Goal: Task Accomplishment & Management: Manage account settings

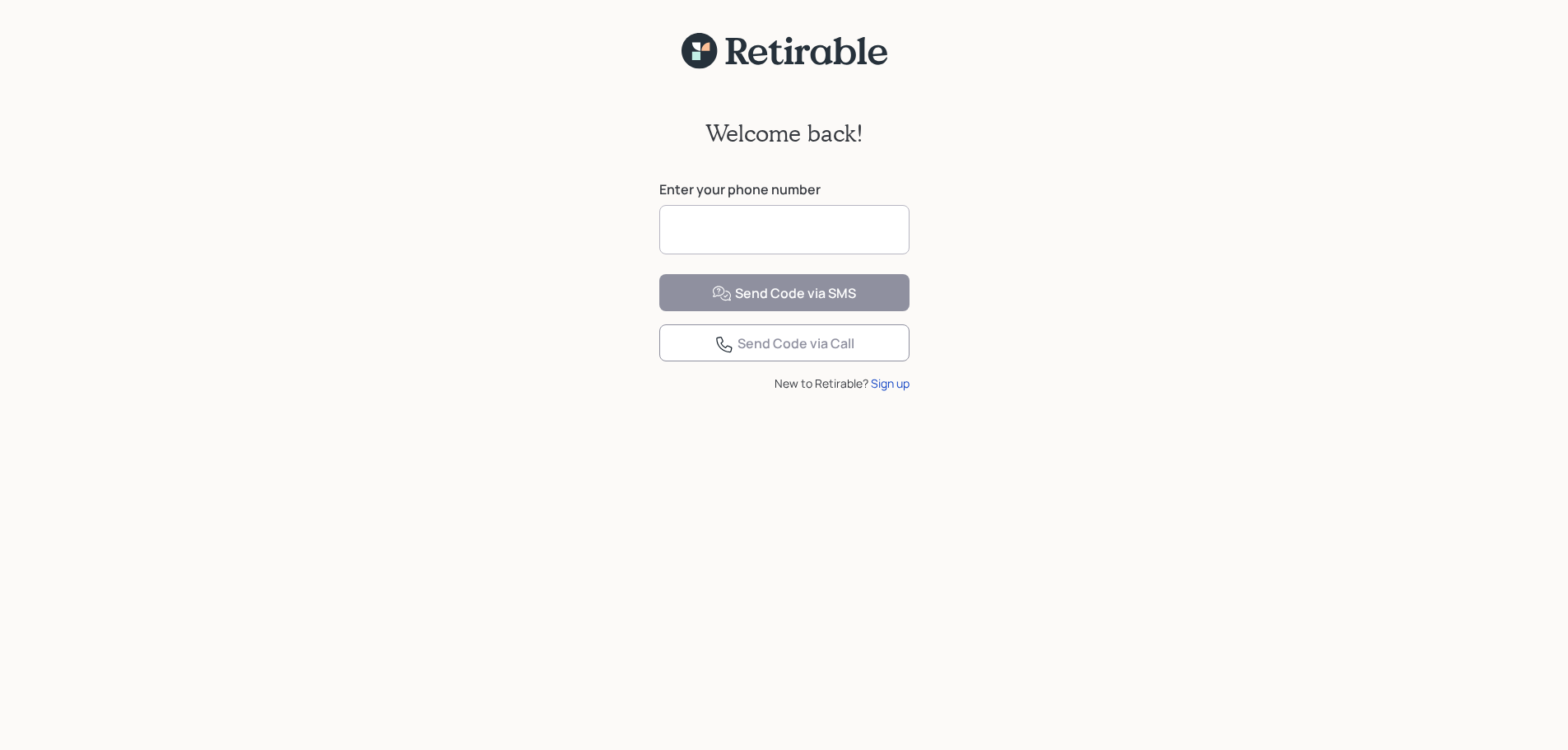
click at [754, 224] on input at bounding box center [784, 230] width 250 height 49
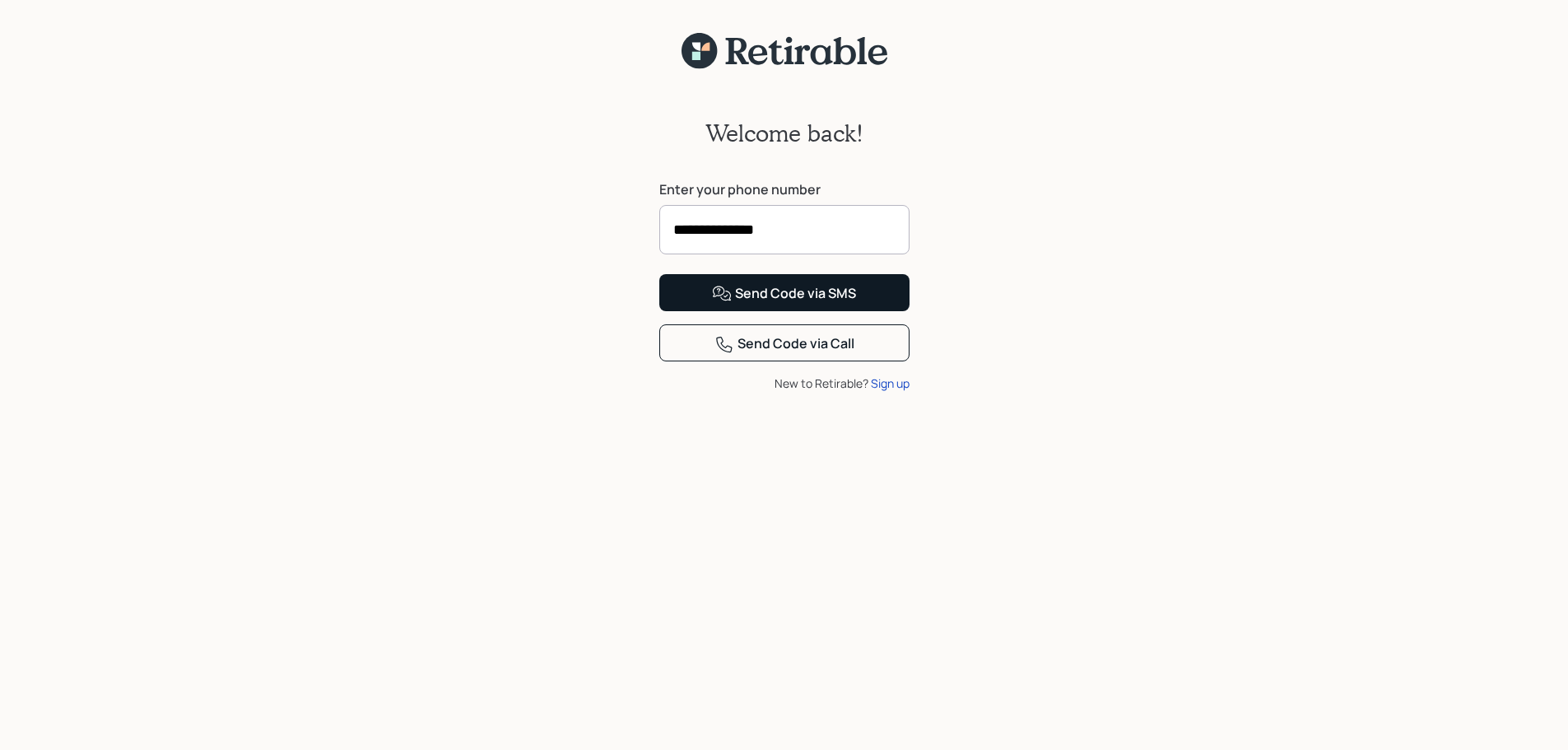
type input "**********"
click at [797, 304] on div "Send Code via SMS" at bounding box center [784, 293] width 144 height 19
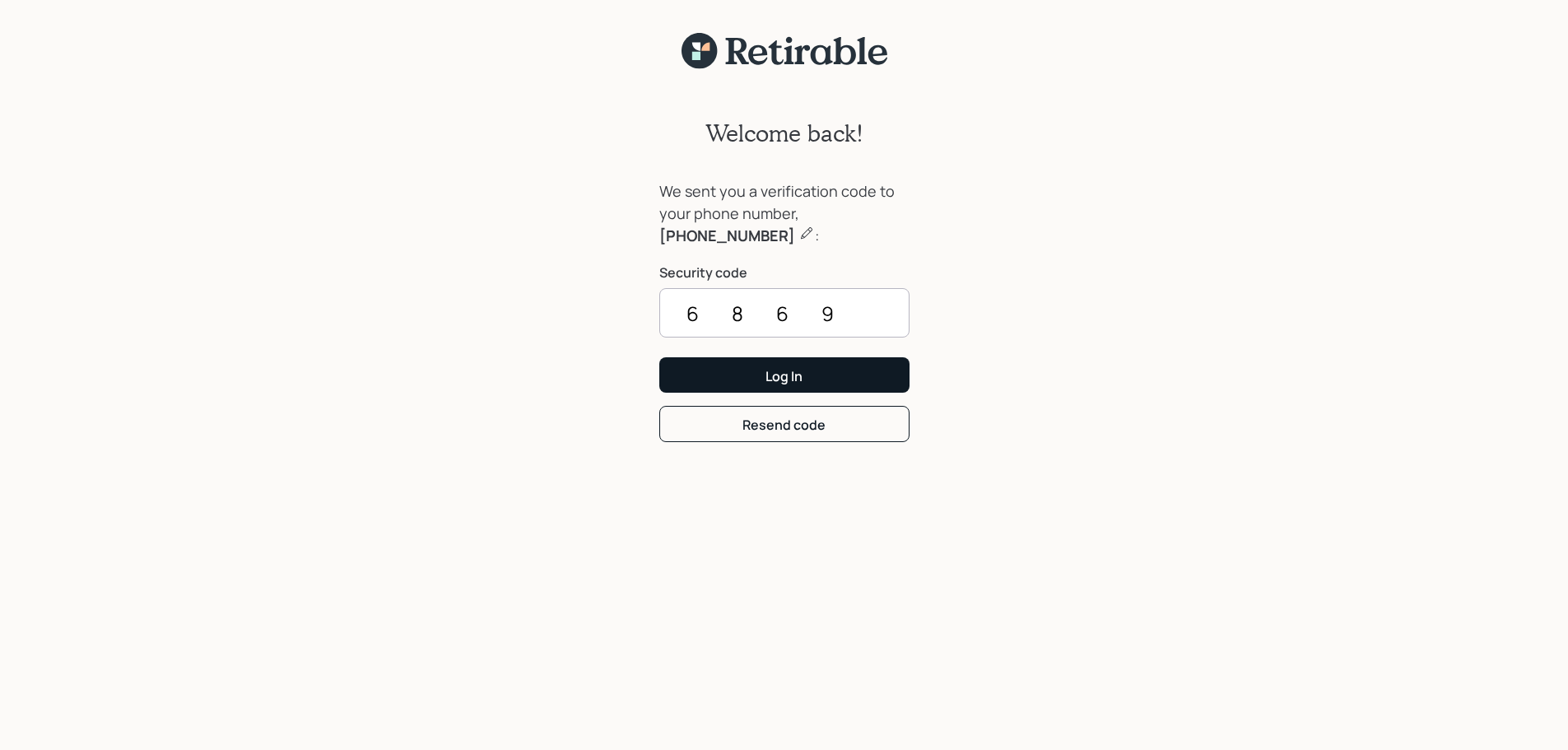
type input "6869"
click at [806, 373] on button "Log In" at bounding box center [784, 375] width 250 height 35
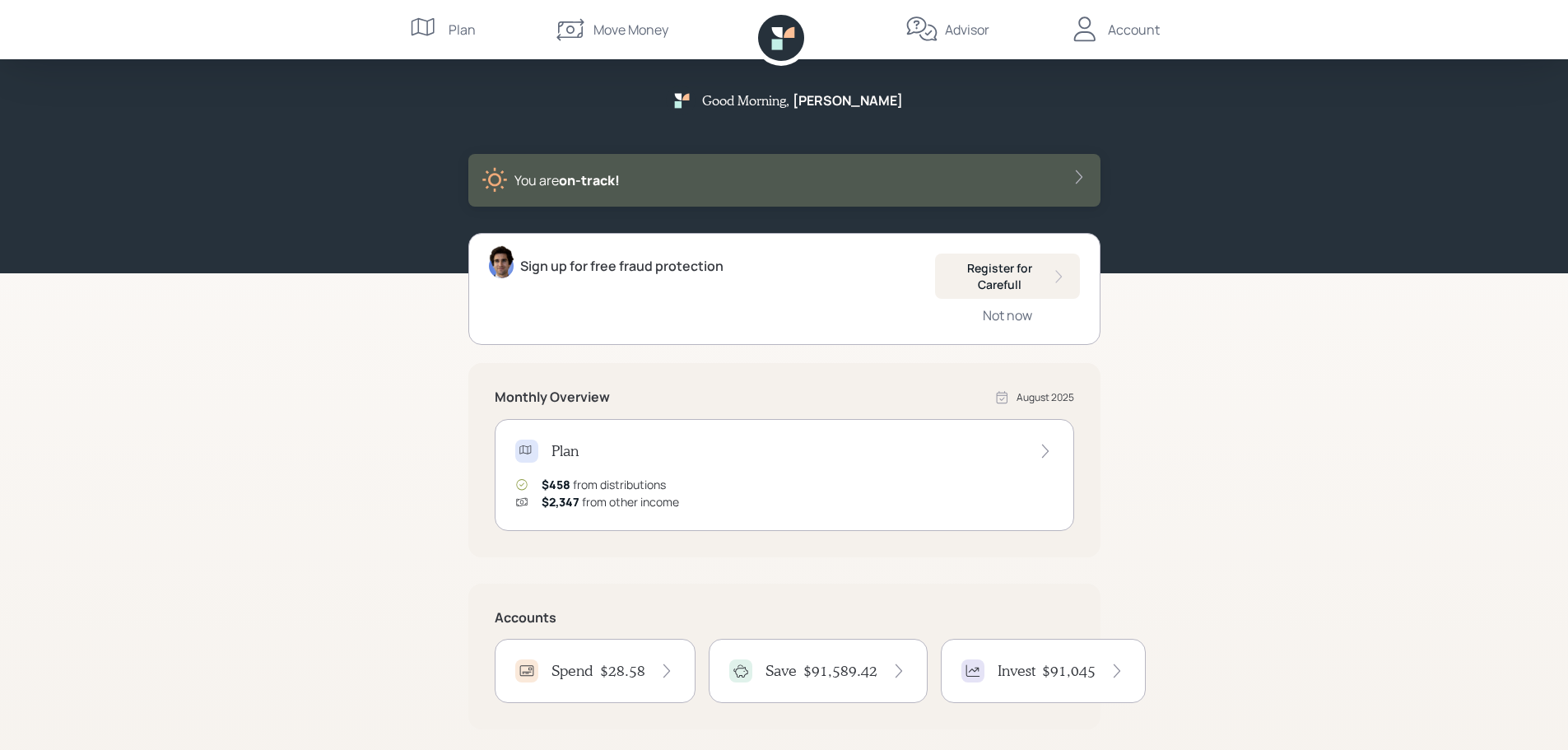
click at [635, 26] on div "Move Money" at bounding box center [630, 29] width 75 height 19
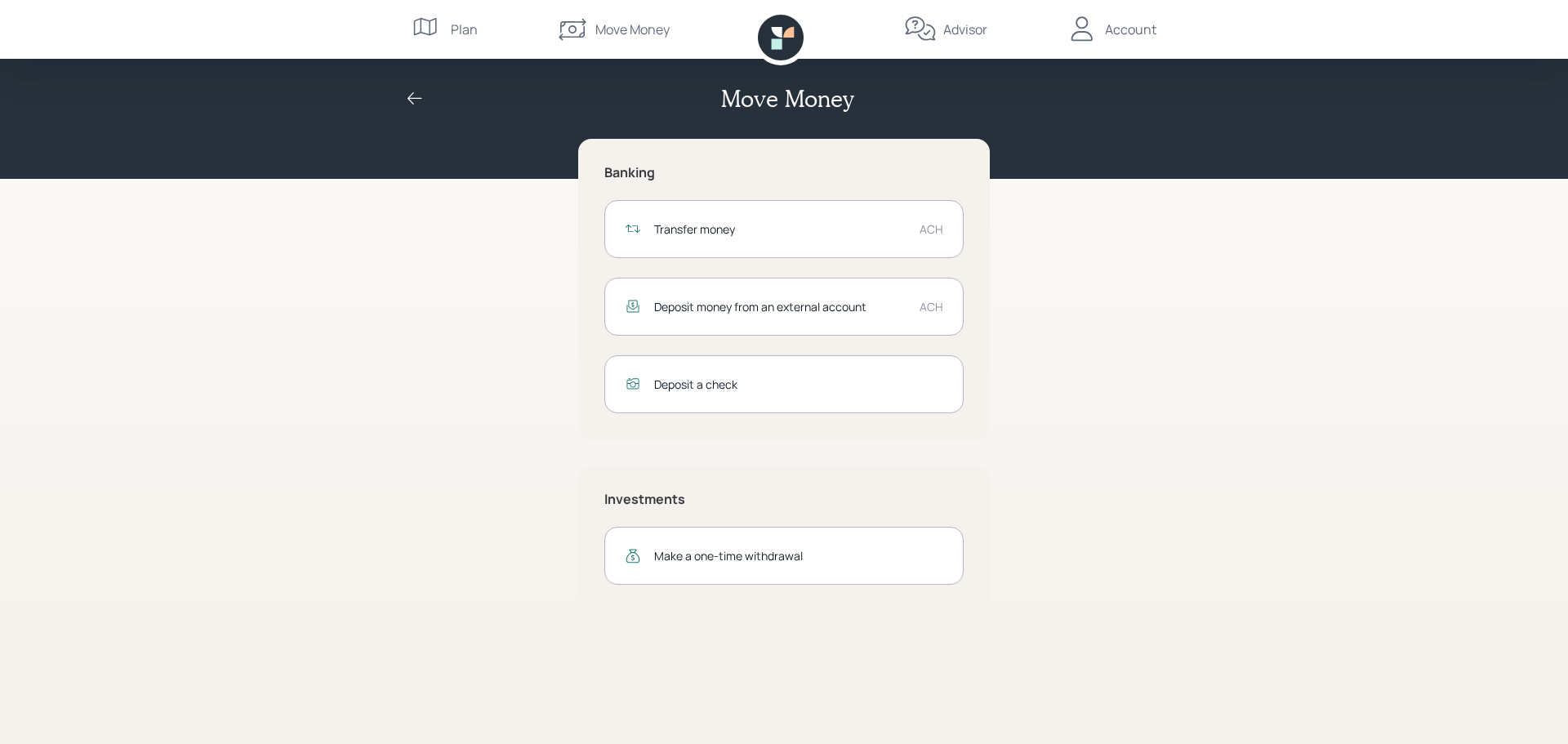
click at [690, 226] on div "Transfer money" at bounding box center [780, 229] width 253 height 17
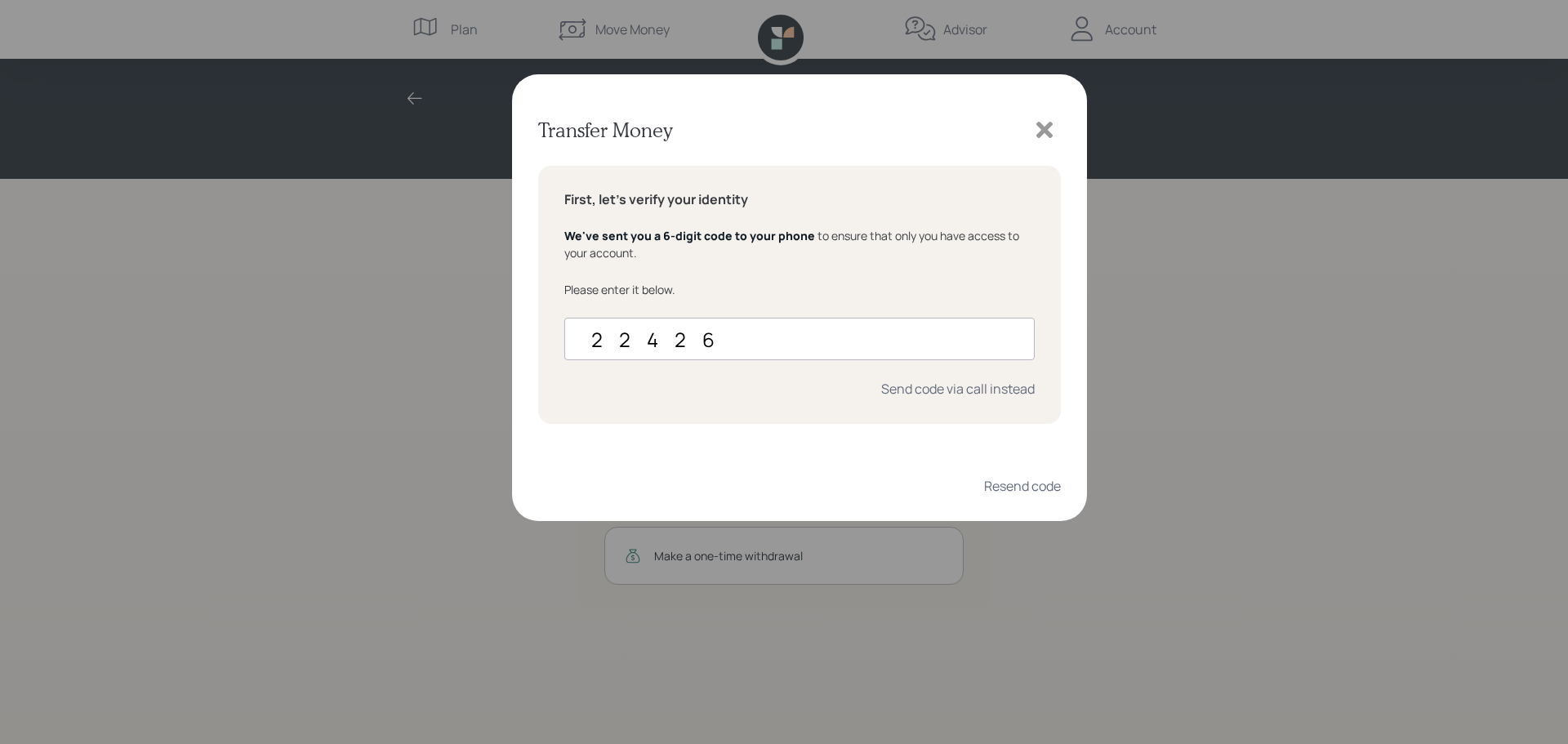
type input "224267"
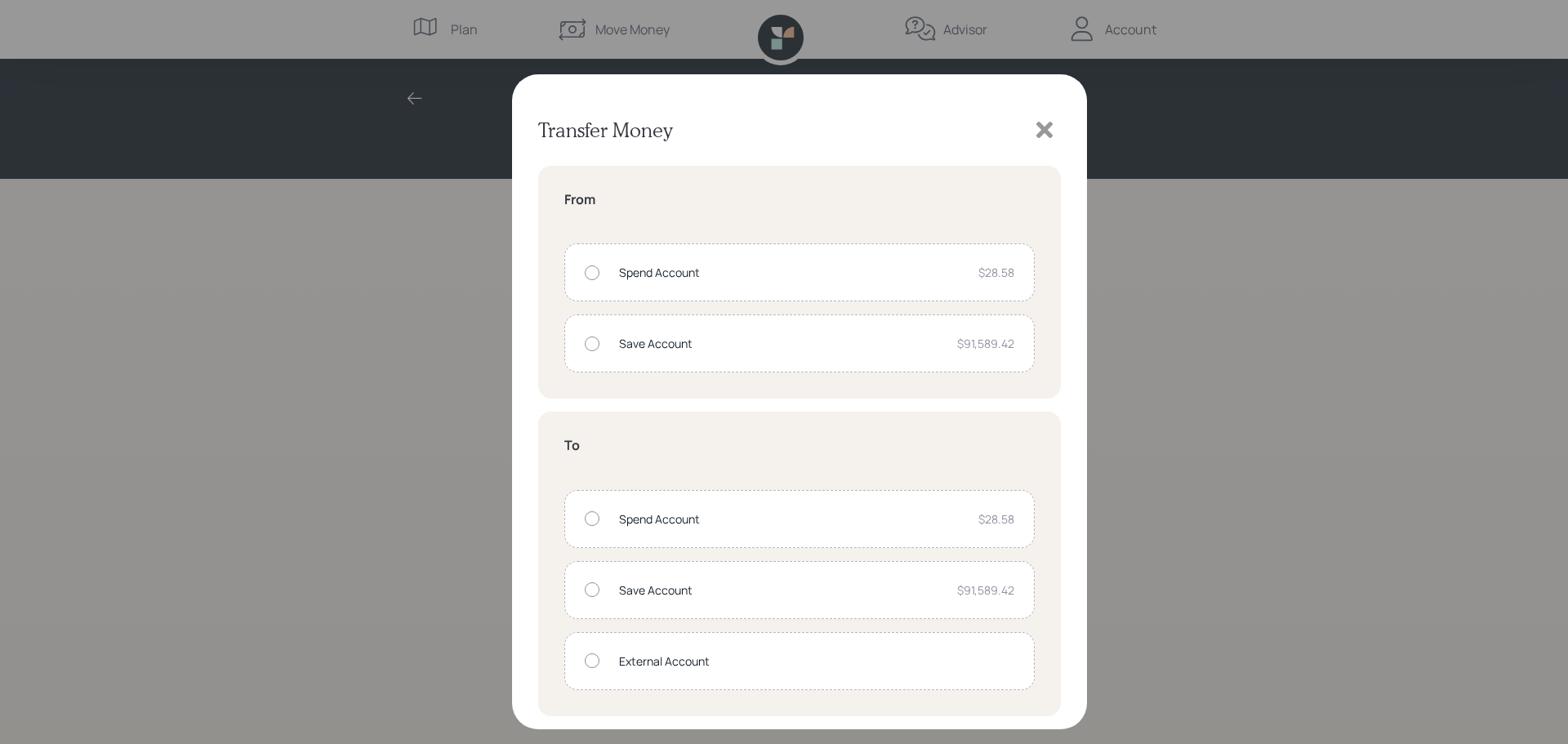
click at [589, 340] on div at bounding box center [592, 344] width 15 height 15
radio input "true"
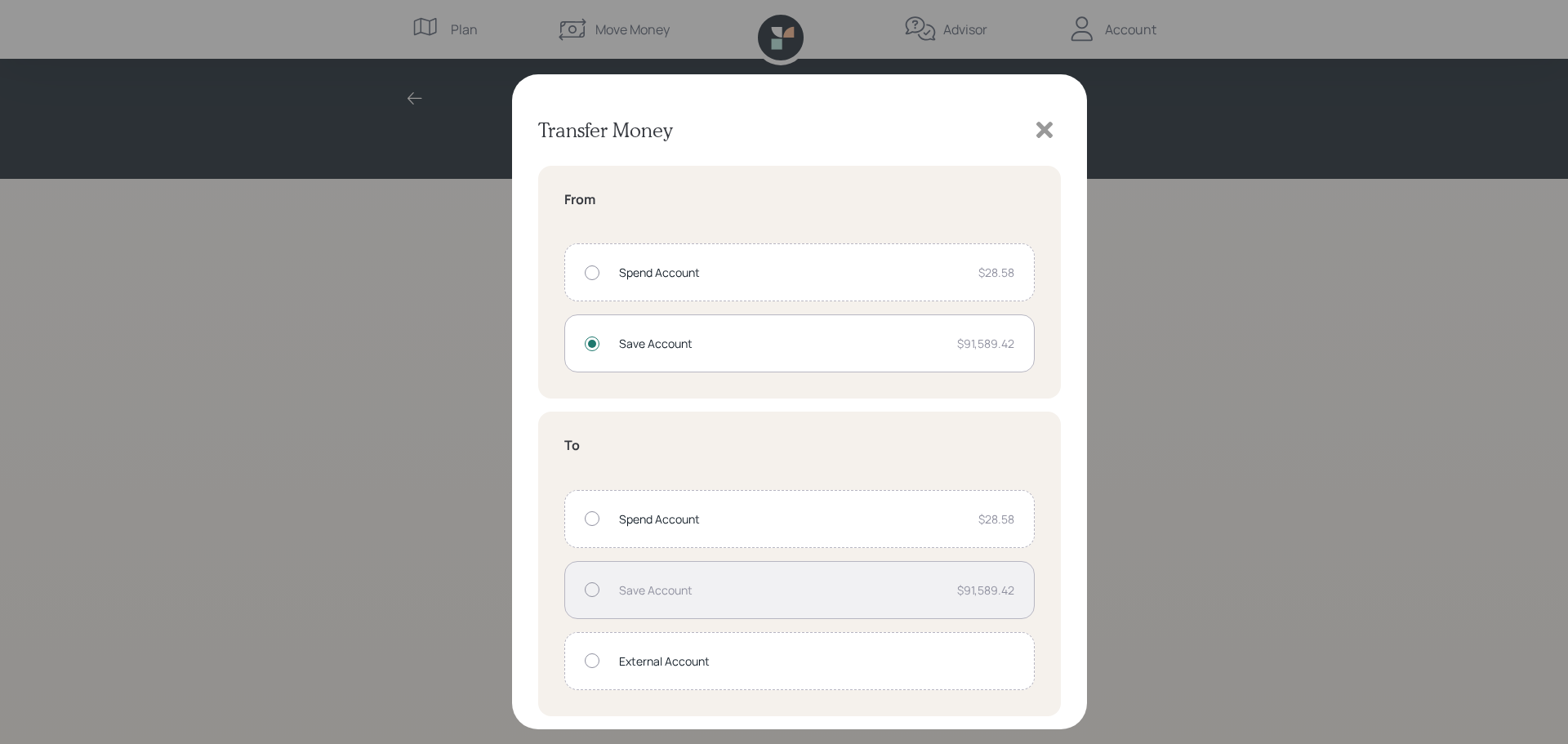
click at [595, 518] on div at bounding box center [592, 518] width 15 height 15
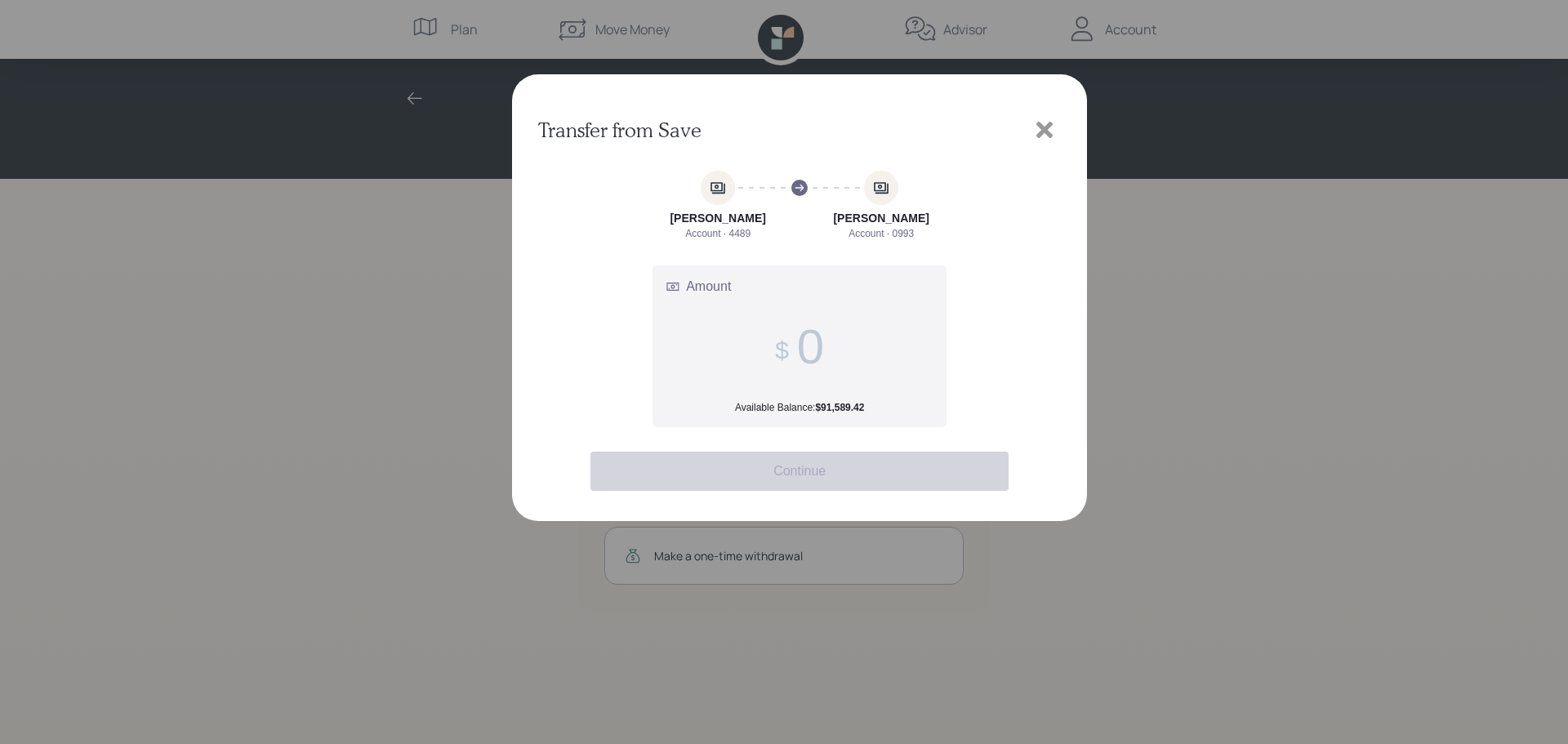
click at [804, 351] on input "Amount Available Balance: $91,589.42" at bounding box center [811, 346] width 27 height 56
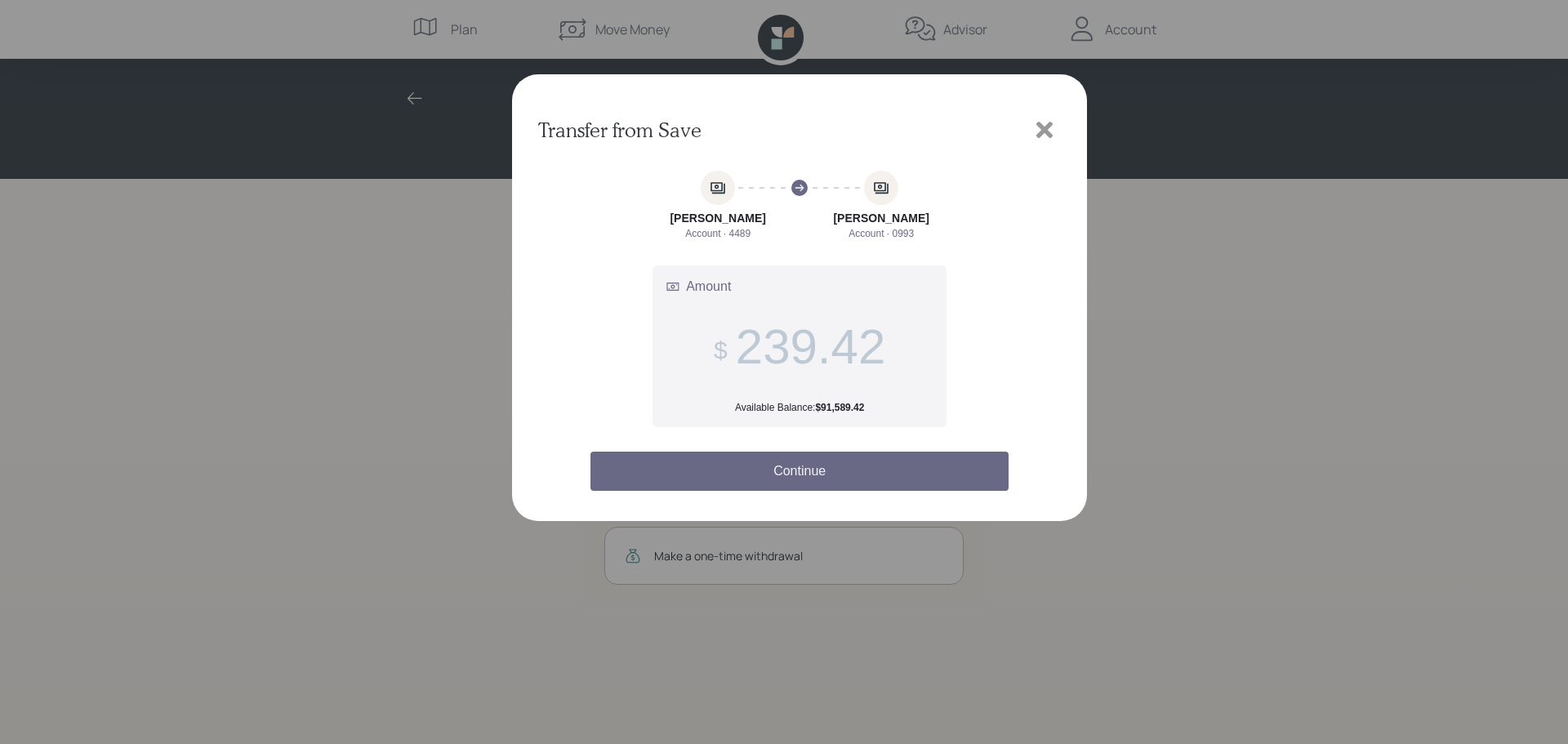
type input "239.42"
click at [855, 469] on button "Continue" at bounding box center [799, 471] width 418 height 39
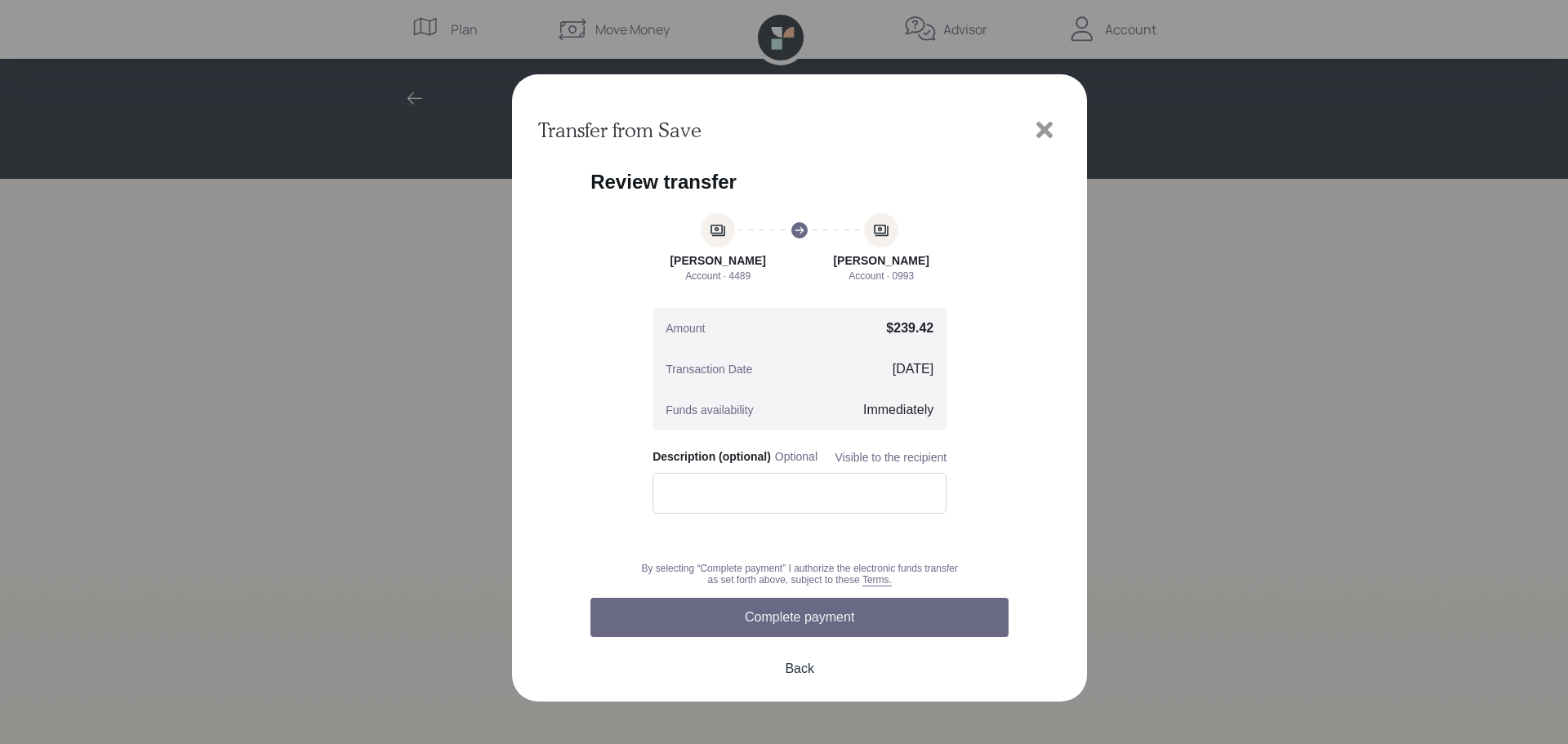
click at [891, 613] on button "Complete payment" at bounding box center [799, 617] width 418 height 39
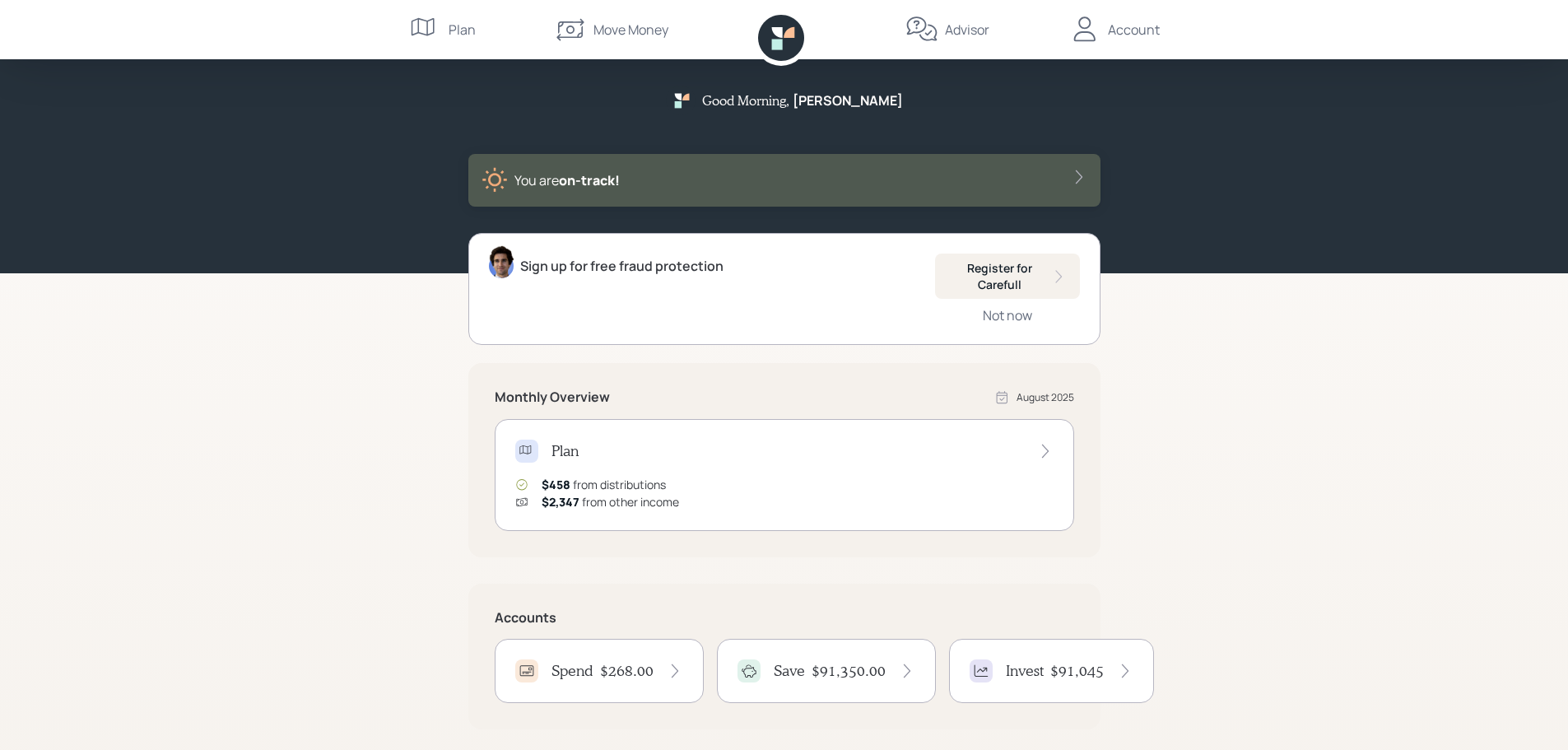
click at [1126, 26] on div "Account" at bounding box center [1133, 29] width 52 height 19
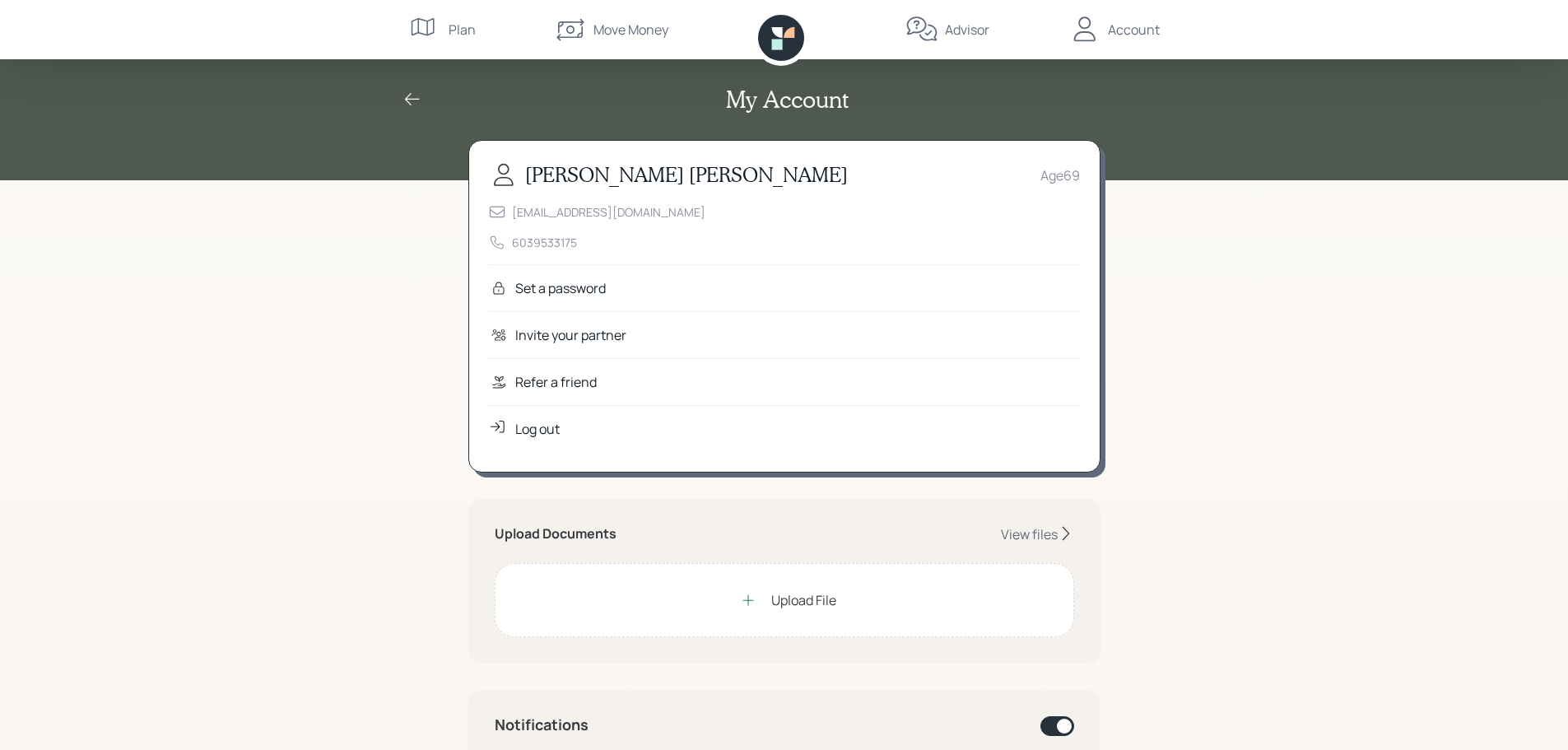
click at [534, 426] on div "Log out" at bounding box center [538, 428] width 44 height 19
